Goal: Check status

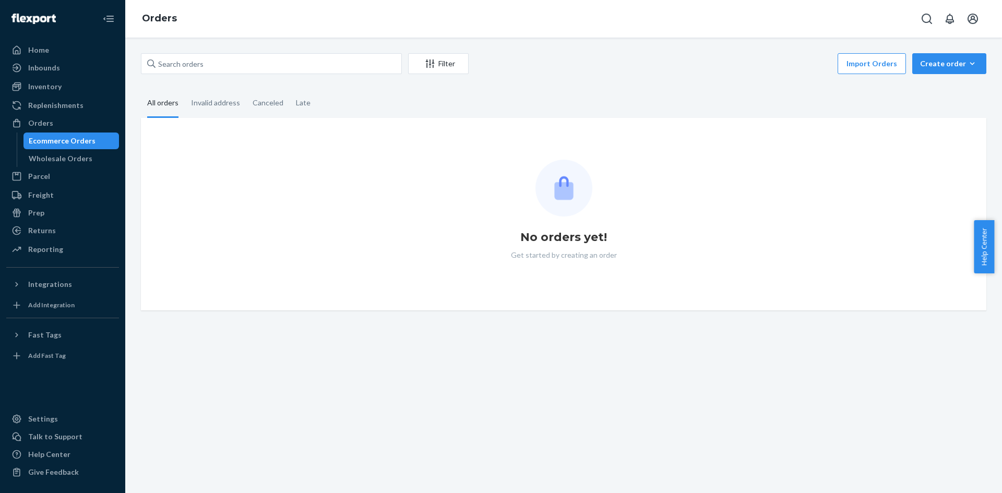
scroll to position [1341, 0]
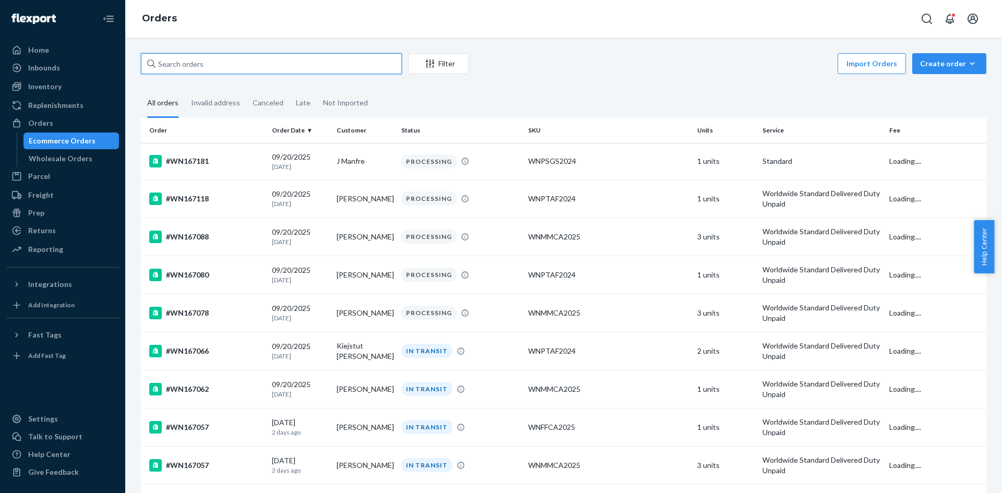
click at [351, 57] on input "text" at bounding box center [271, 63] width 261 height 21
click at [337, 63] on input "text" at bounding box center [271, 63] width 261 height 21
paste input "[PERSON_NAME][STREET_ADDRESS]"
type input "[PERSON_NAME][STREET_ADDRESS]"
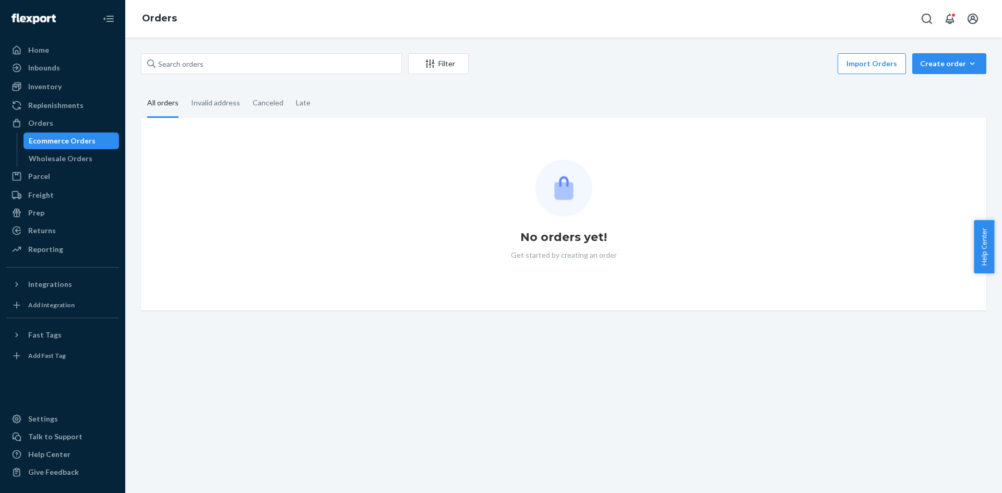
scroll to position [1341, 0]
click at [258, 51] on div "Filter Import Orders Create order Ecommerce order Removal order All orders Inva…" at bounding box center [563, 266] width 877 height 456
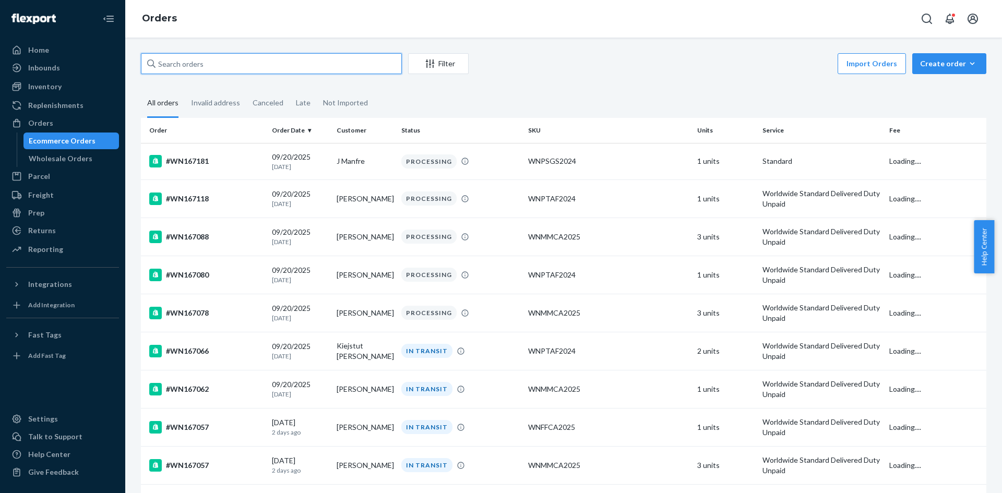
click at [264, 74] on input "text" at bounding box center [271, 63] width 261 height 21
paste input "Rheinstraße 31"
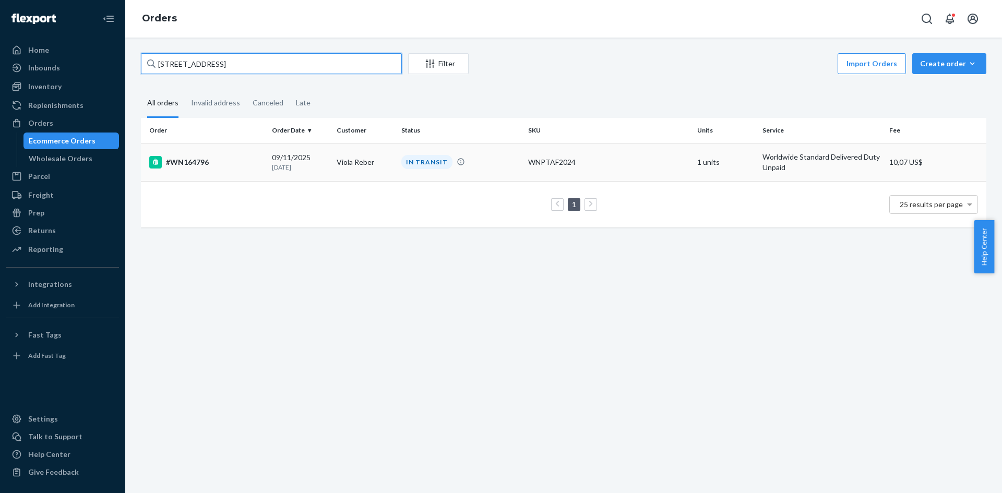
type input "Rheinstraße 31"
click at [380, 164] on td "Viola Reber" at bounding box center [365, 162] width 65 height 38
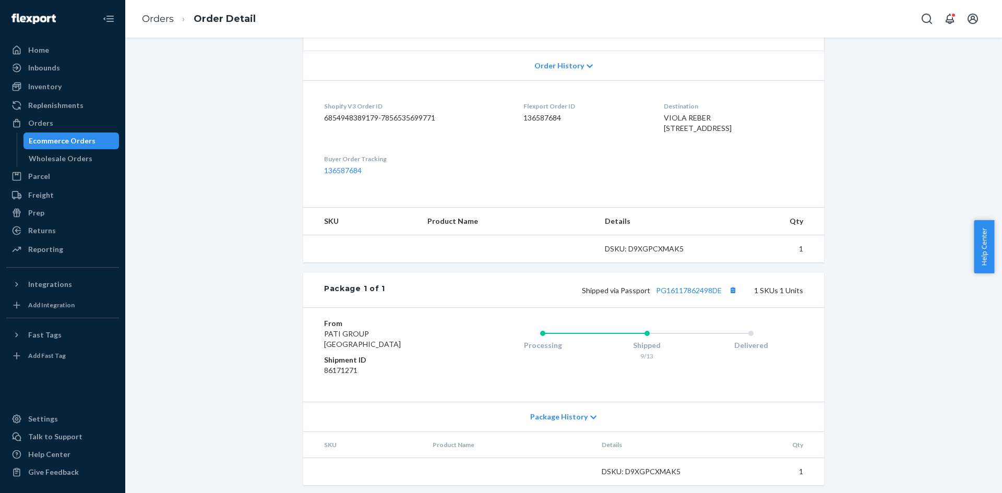
scroll to position [237, 0]
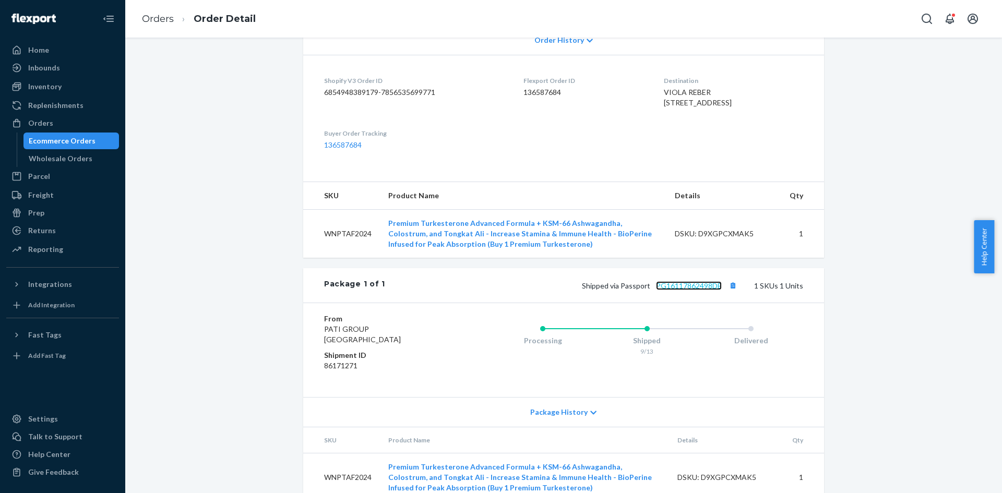
click at [698, 290] on link "PG16117862498DE" at bounding box center [689, 285] width 66 height 9
